Goal: Check status: Check status

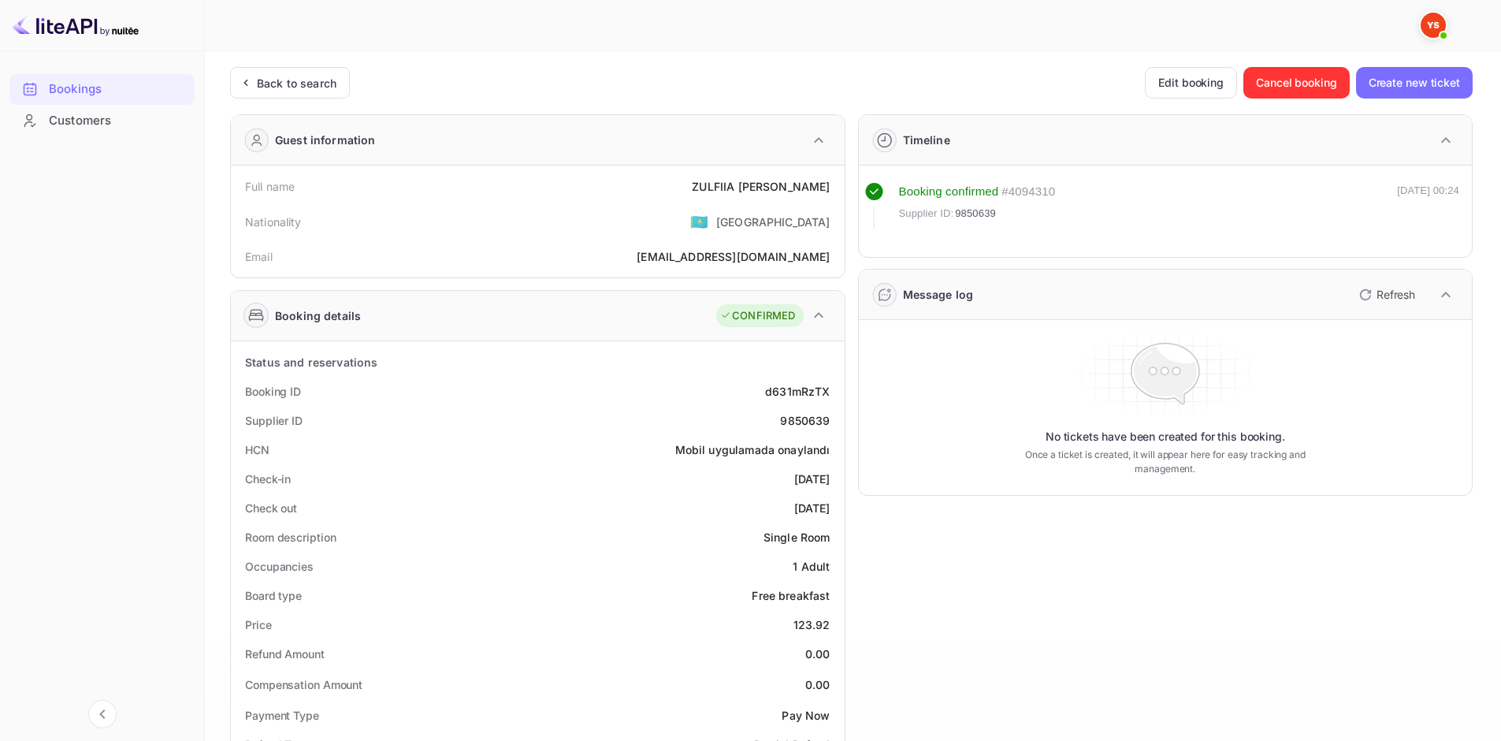
click at [62, 35] on img at bounding box center [76, 25] width 126 height 25
click at [52, 24] on img at bounding box center [76, 25] width 126 height 25
click at [294, 84] on div "Back to search" at bounding box center [297, 83] width 80 height 17
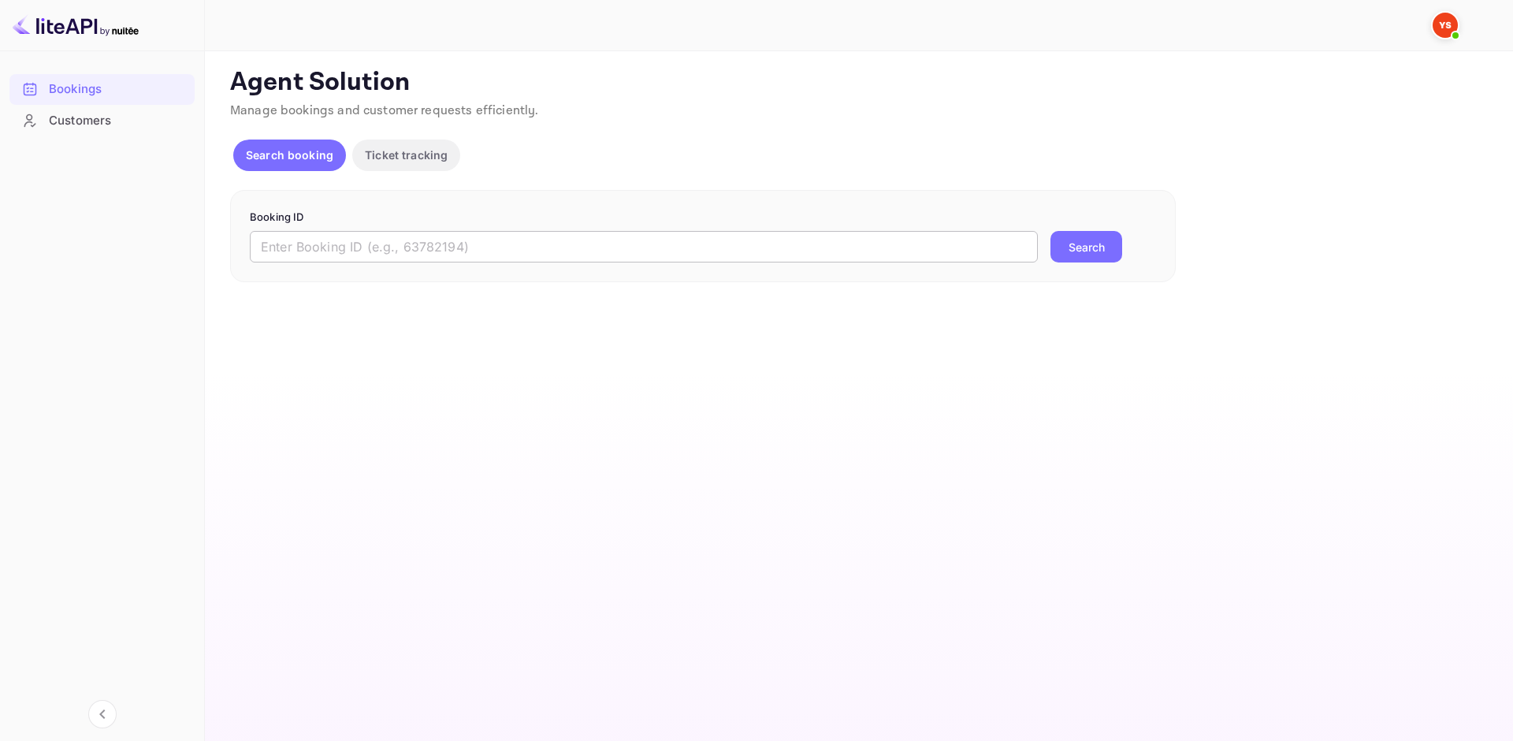
click at [532, 243] on input "text" at bounding box center [644, 247] width 788 height 32
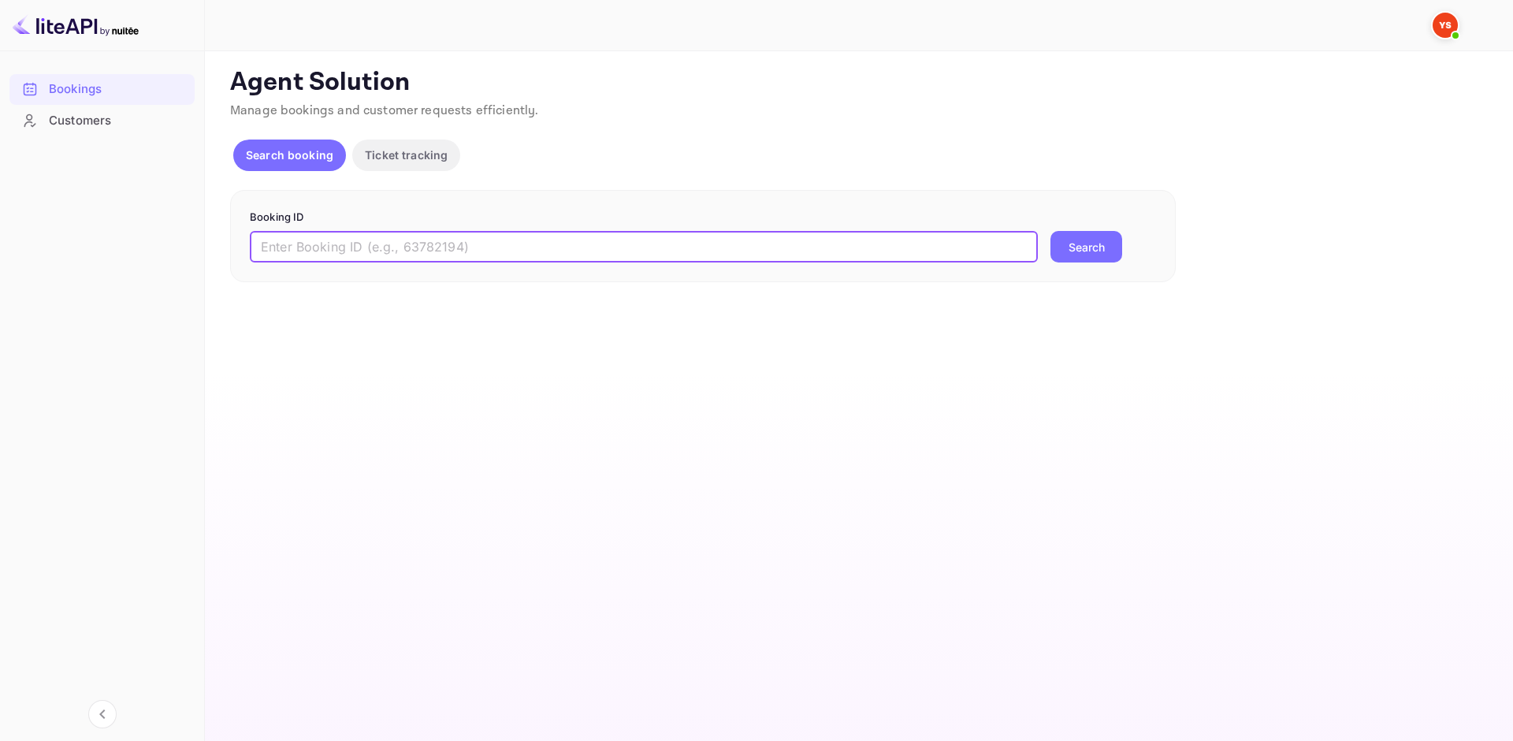
paste input "9594912"
type input "9594912"
click at [1078, 218] on p "Booking ID" at bounding box center [703, 218] width 906 height 16
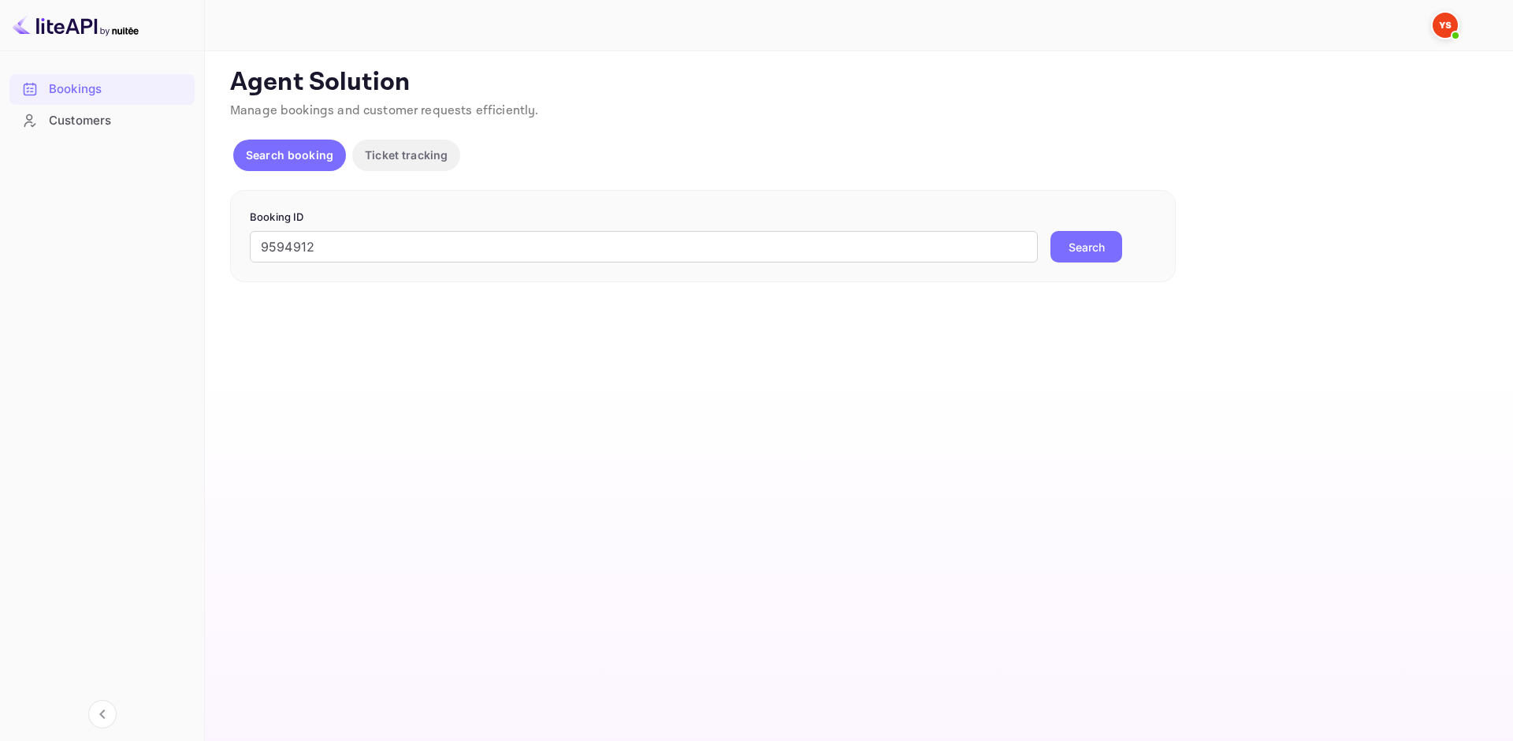
click at [1087, 236] on button "Search" at bounding box center [1086, 247] width 72 height 32
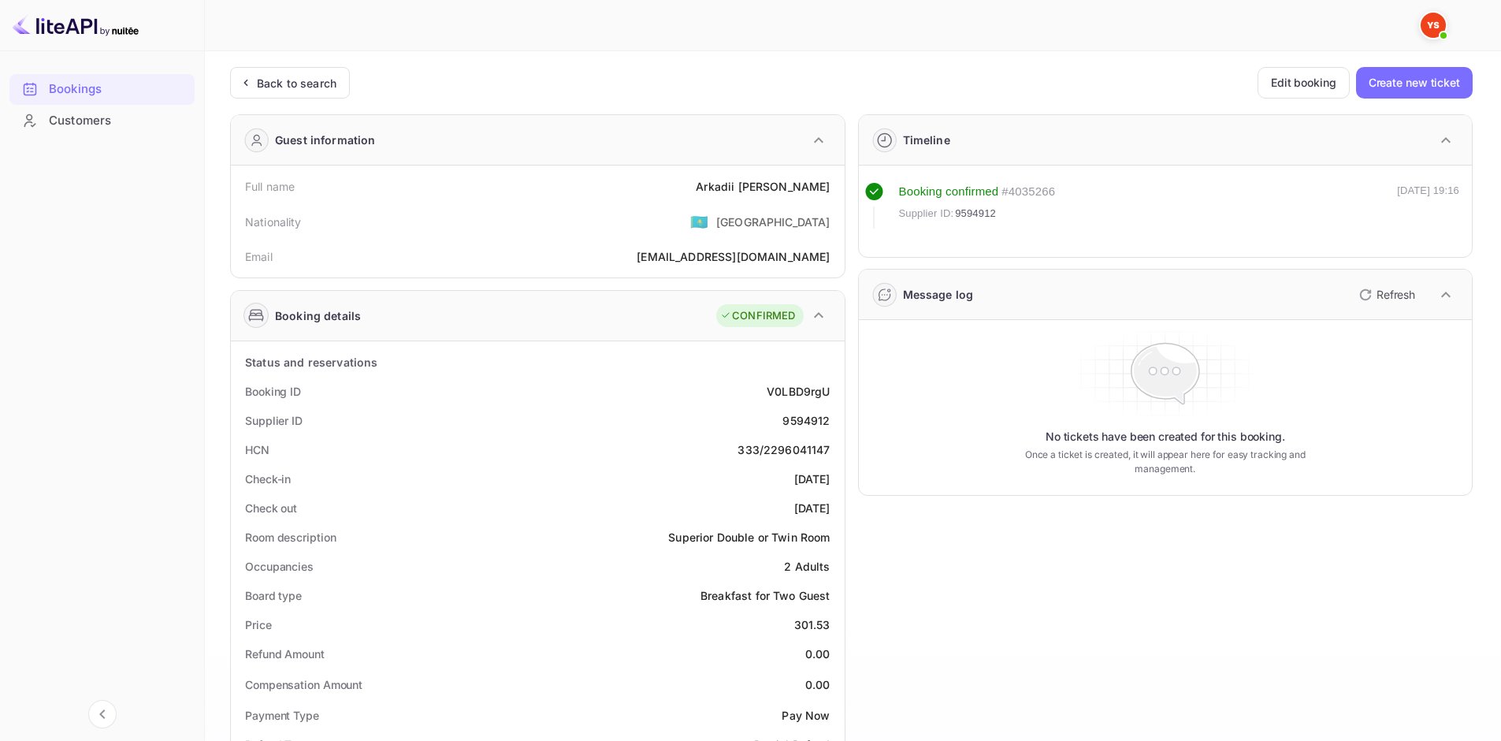
click at [744, 183] on div "[PERSON_NAME]" at bounding box center [763, 186] width 134 height 17
click at [747, 184] on div "[PERSON_NAME]" at bounding box center [763, 186] width 134 height 17
copy div "[PERSON_NAME]"
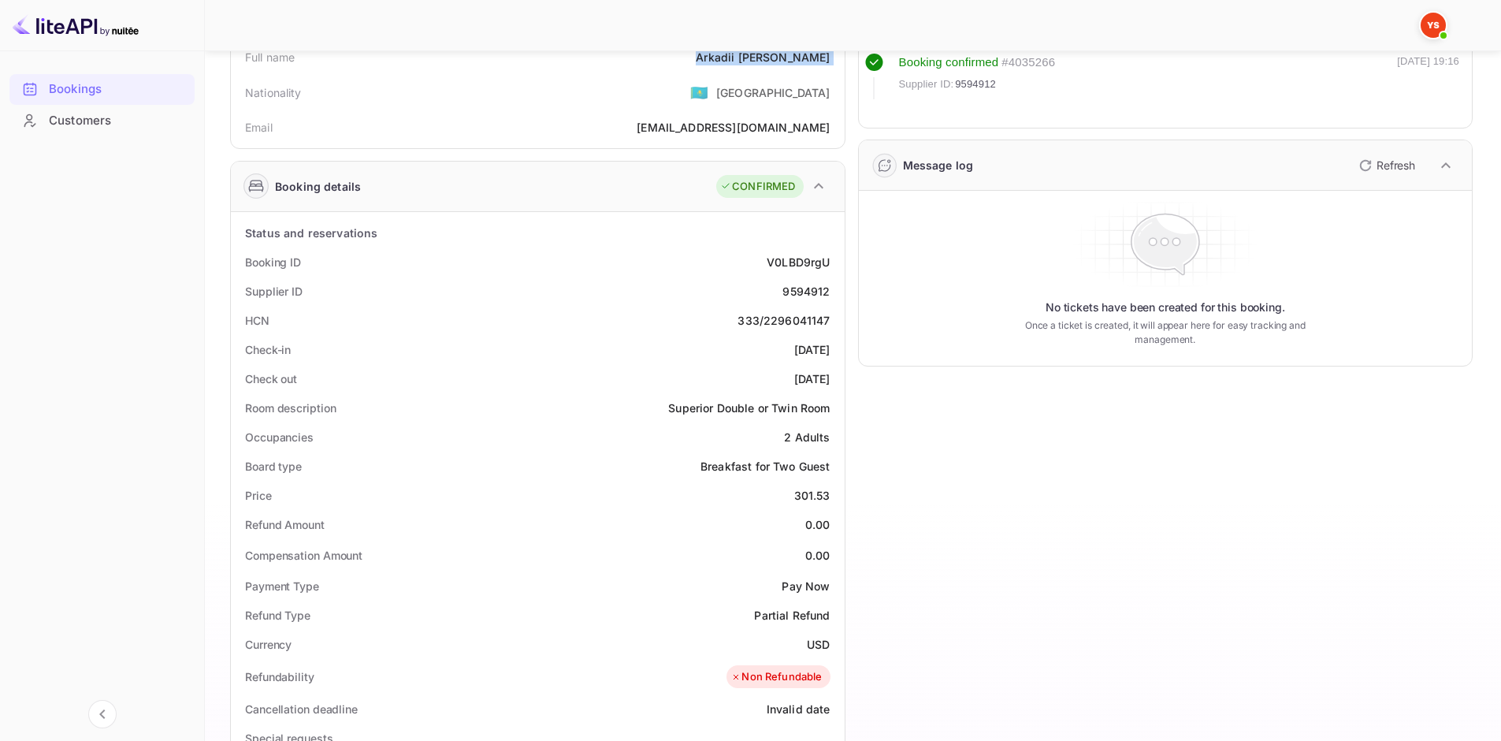
scroll to position [158, 0]
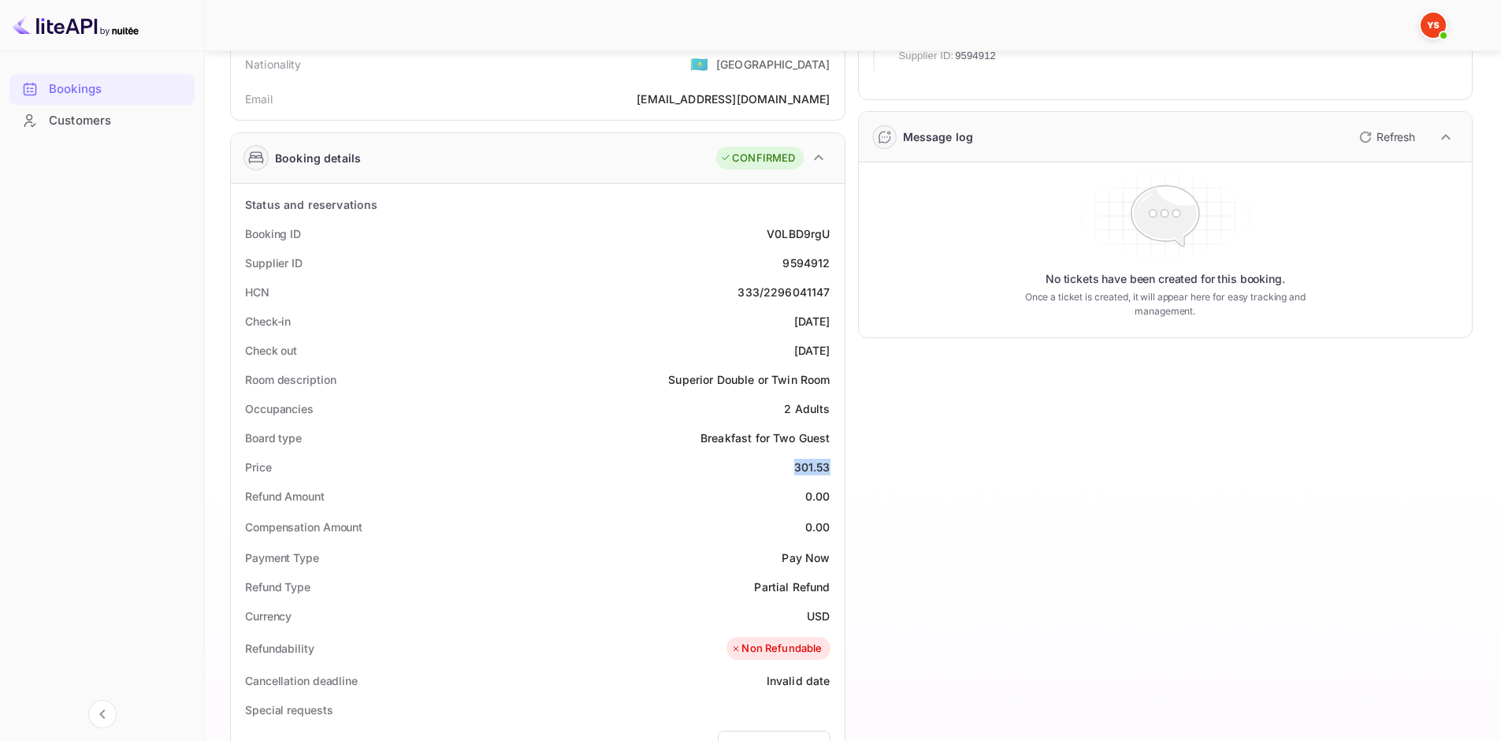
drag, startPoint x: 790, startPoint y: 459, endPoint x: 841, endPoint y: 463, distance: 50.7
click at [841, 463] on div "Status and reservations Booking ID V0LBD9rgU Supplier ID 9594912 HCN 333/229604…" at bounding box center [538, 649] width 614 height 930
copy div "301.53"
